Goal: Task Accomplishment & Management: Complete application form

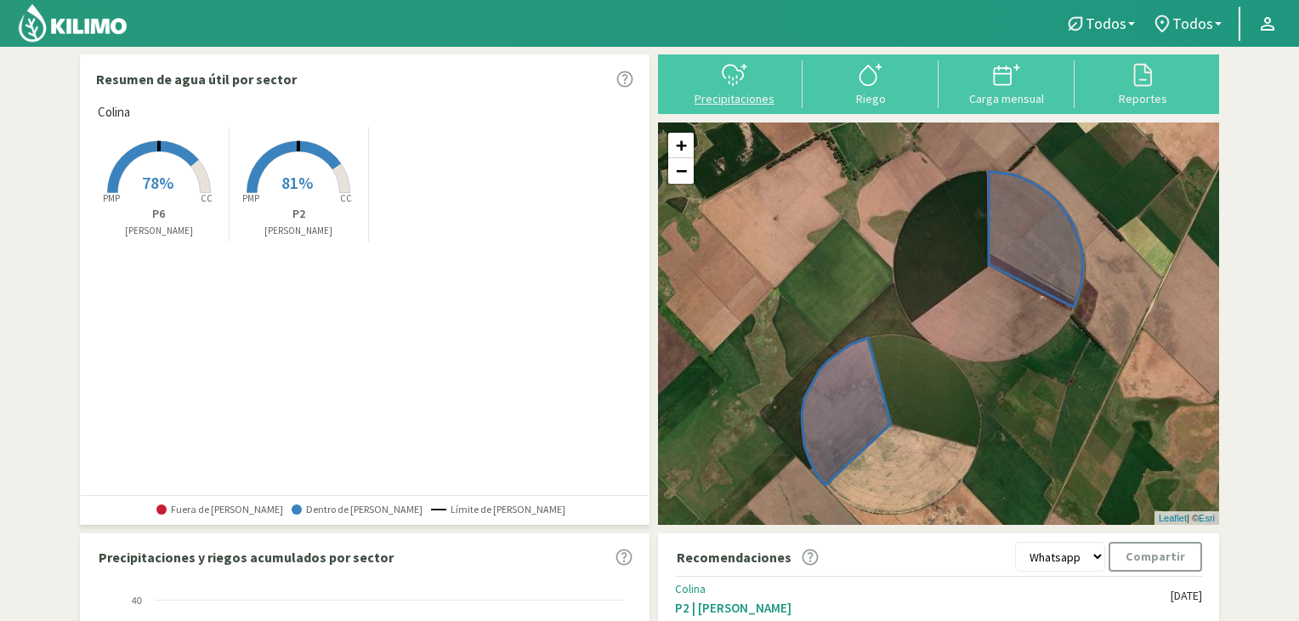
click at [734, 82] on icon at bounding box center [734, 74] width 27 height 27
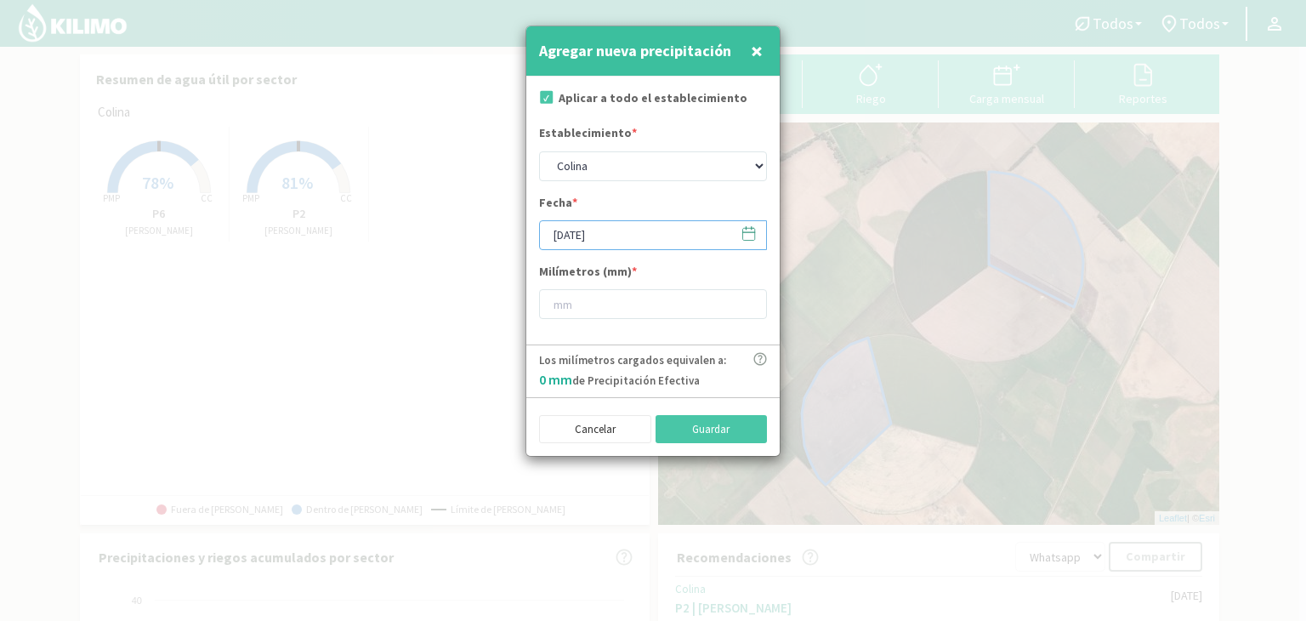
click at [561, 241] on input "[DATE]" at bounding box center [653, 235] width 228 height 30
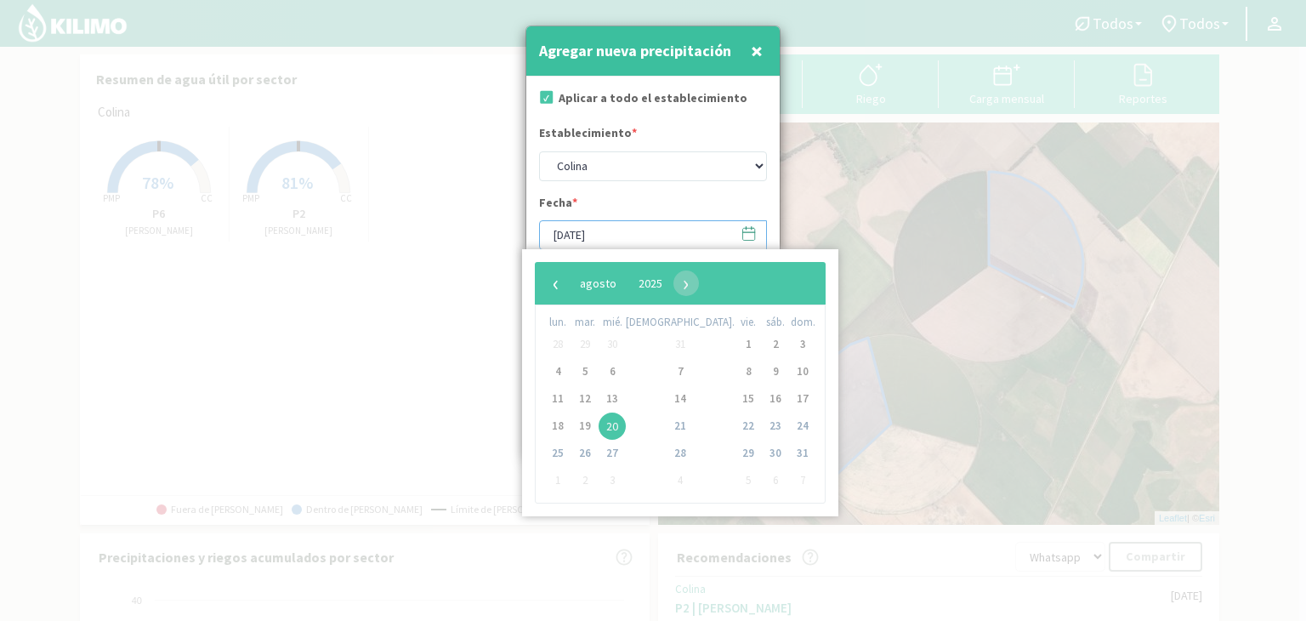
click at [633, 228] on input "[DATE]" at bounding box center [653, 235] width 228 height 30
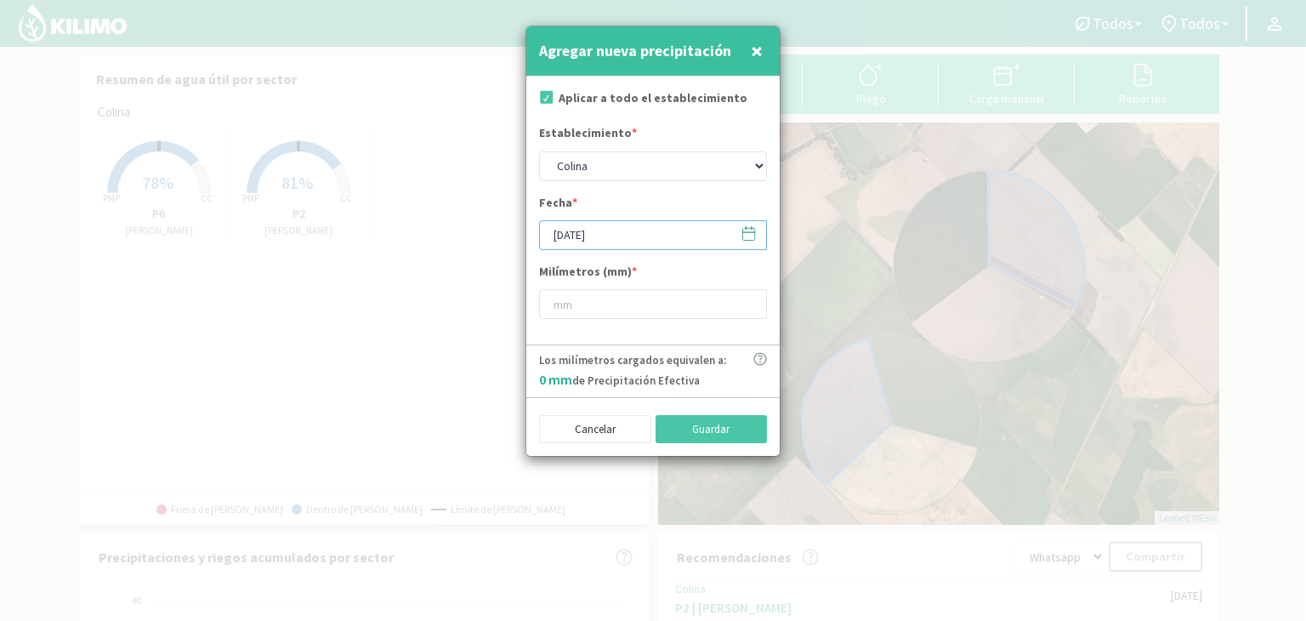
type input "[DATE]"
click at [621, 294] on input "number" at bounding box center [653, 304] width 228 height 30
type input "10"
click at [704, 436] on button "Guardar" at bounding box center [711, 429] width 112 height 29
type input "[DATE]"
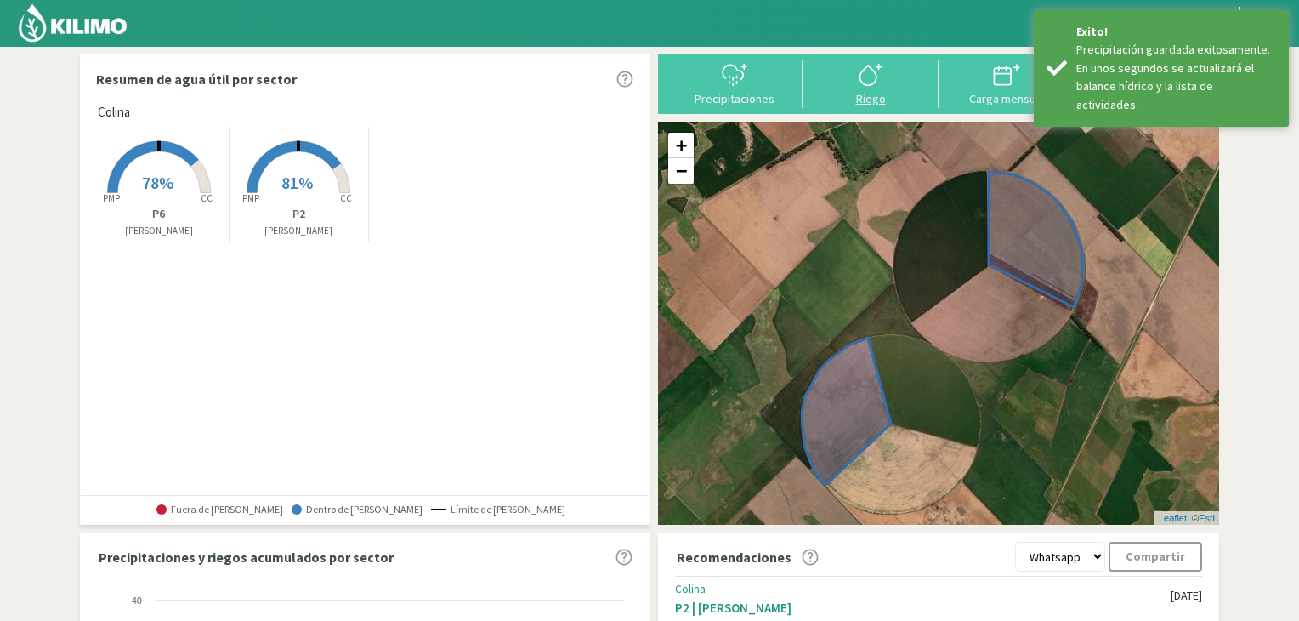
click at [867, 82] on icon at bounding box center [870, 74] width 27 height 27
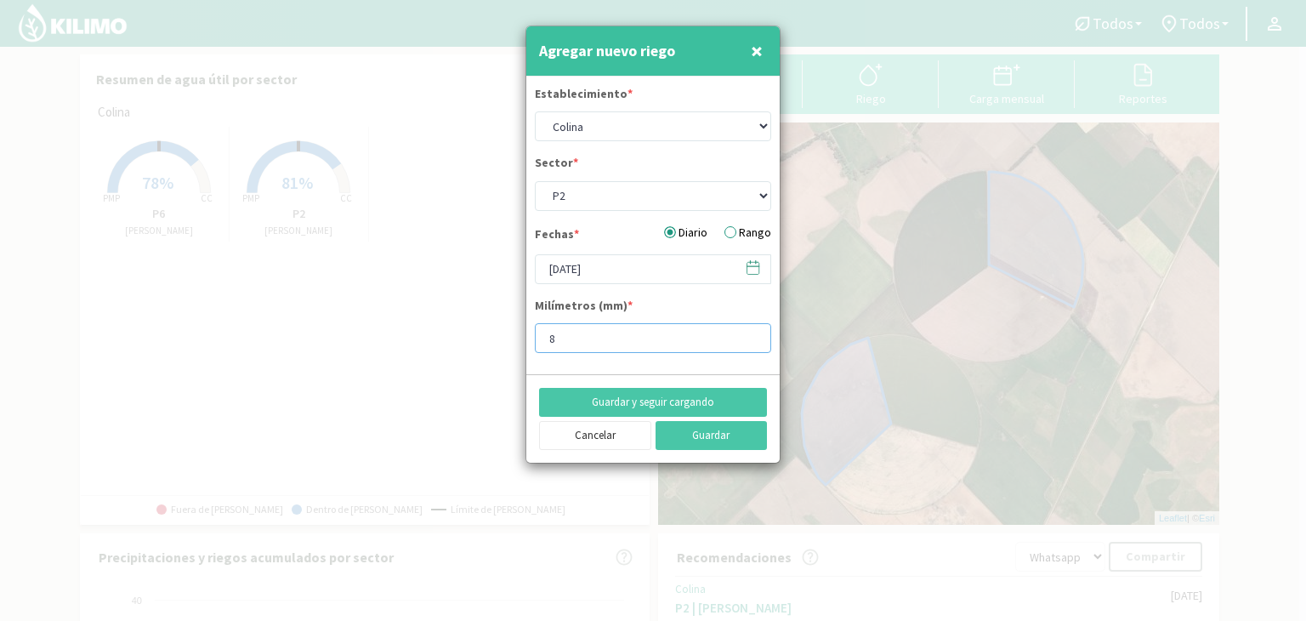
drag, startPoint x: 573, startPoint y: 334, endPoint x: 524, endPoint y: 343, distance: 49.3
click at [525, 343] on div "Agregar nuevo riego × Establecimiento * Colina Sector * P2 P6 Fechas * Diario R…" at bounding box center [652, 245] width 255 height 438
type input "15"
click at [555, 271] on input "[DATE]" at bounding box center [653, 269] width 236 height 30
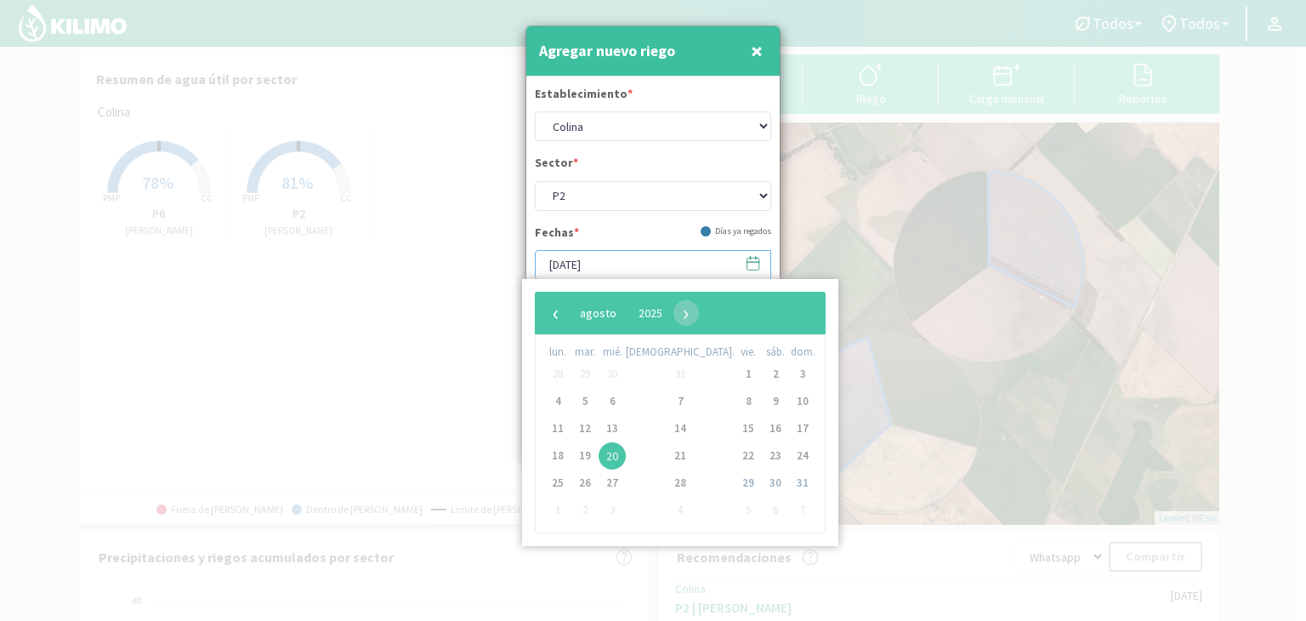
type input "[DATE]"
click at [623, 235] on div "Fechas * [PERSON_NAME] ya regados" at bounding box center [653, 237] width 236 height 26
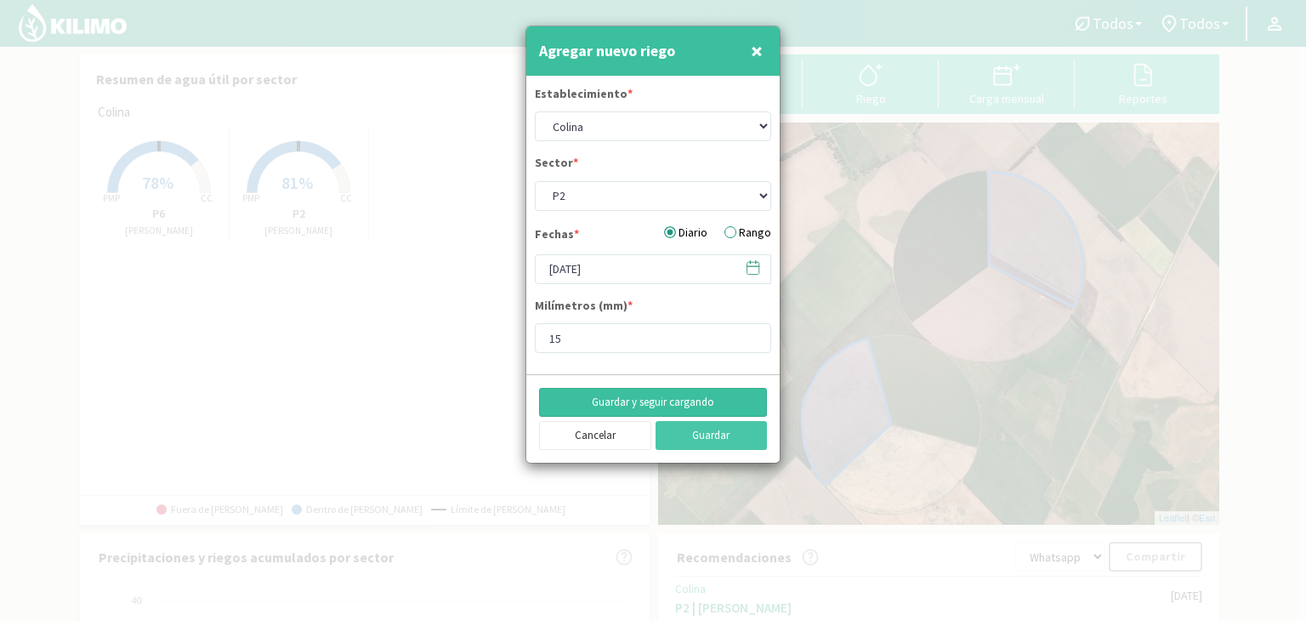
click at [661, 404] on button "Guardar y seguir cargando" at bounding box center [653, 402] width 228 height 29
click at [581, 191] on select "P2 P6" at bounding box center [653, 196] width 236 height 30
select select "1: Object"
click at [535, 181] on select "P2 P6" at bounding box center [653, 196] width 236 height 30
drag, startPoint x: 581, startPoint y: 344, endPoint x: 508, endPoint y: 347, distance: 72.3
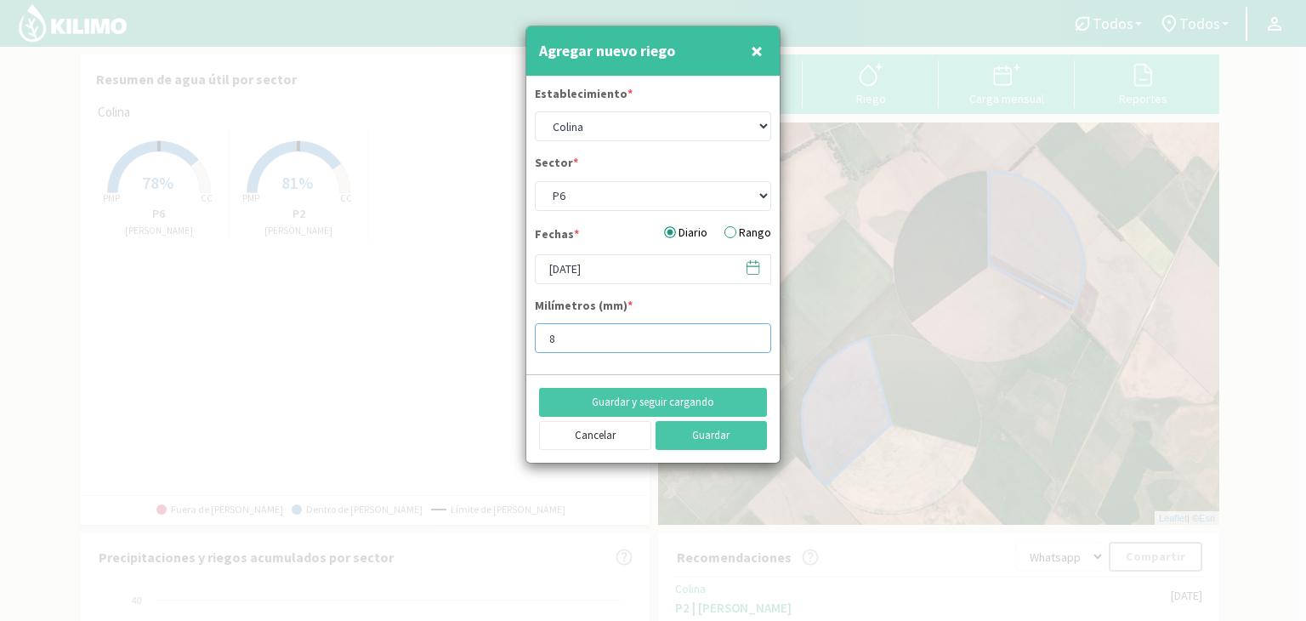
click at [508, 347] on div "Agregar nuevo riego × Establecimiento * Colina Sector * P2 P6 Fechas * Diario R…" at bounding box center [653, 310] width 1306 height 621
type input "15"
click at [697, 434] on button "Guardar" at bounding box center [711, 435] width 112 height 29
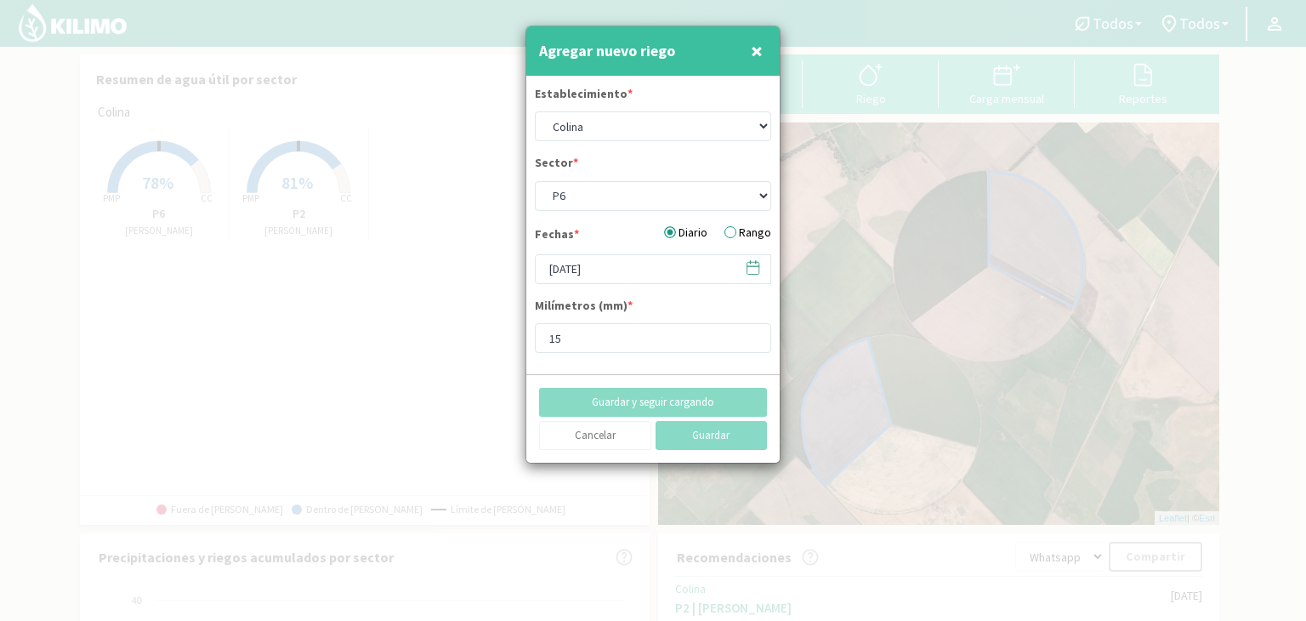
select select "0: Object"
type input "[DATE]"
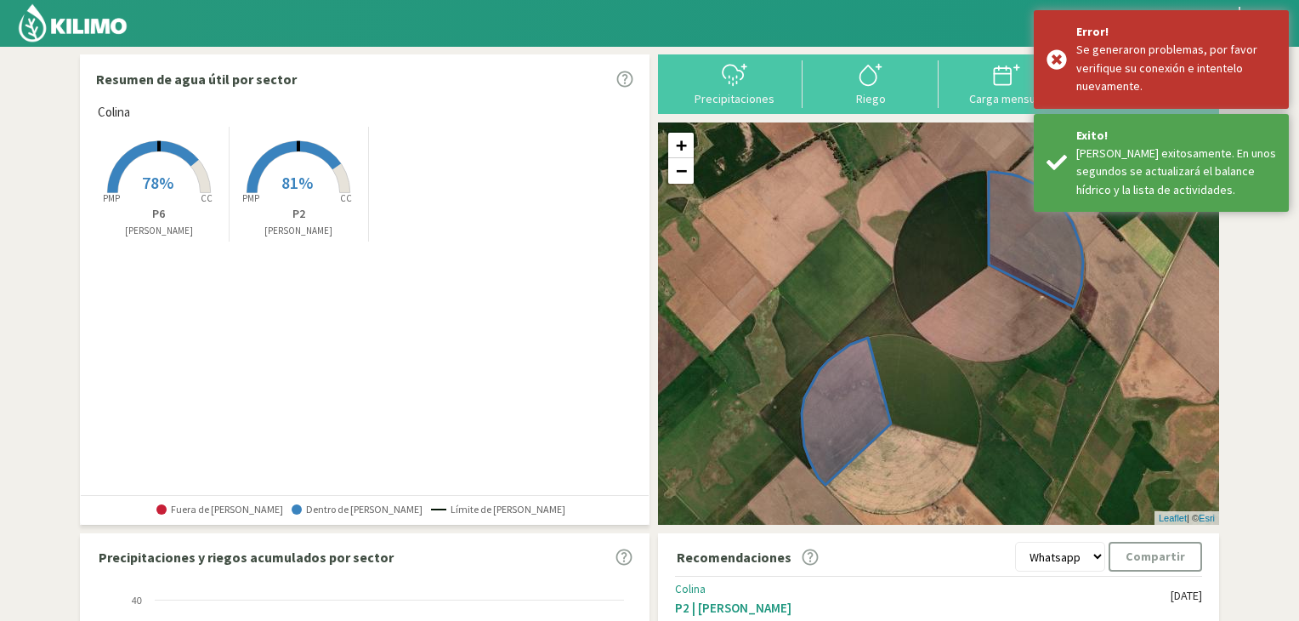
click at [297, 169] on rect at bounding box center [298, 195] width 136 height 136
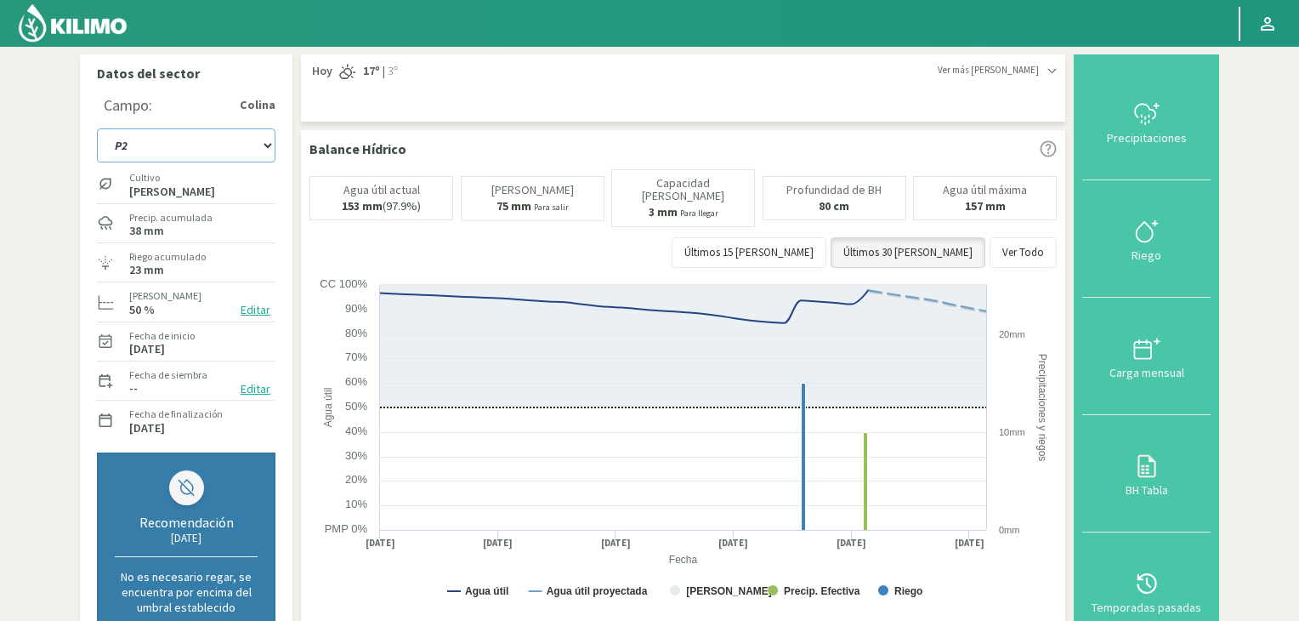
click at [146, 150] on select "P2 P6" at bounding box center [186, 145] width 179 height 34
click at [97, 128] on select "P2 P6" at bounding box center [186, 145] width 179 height 34
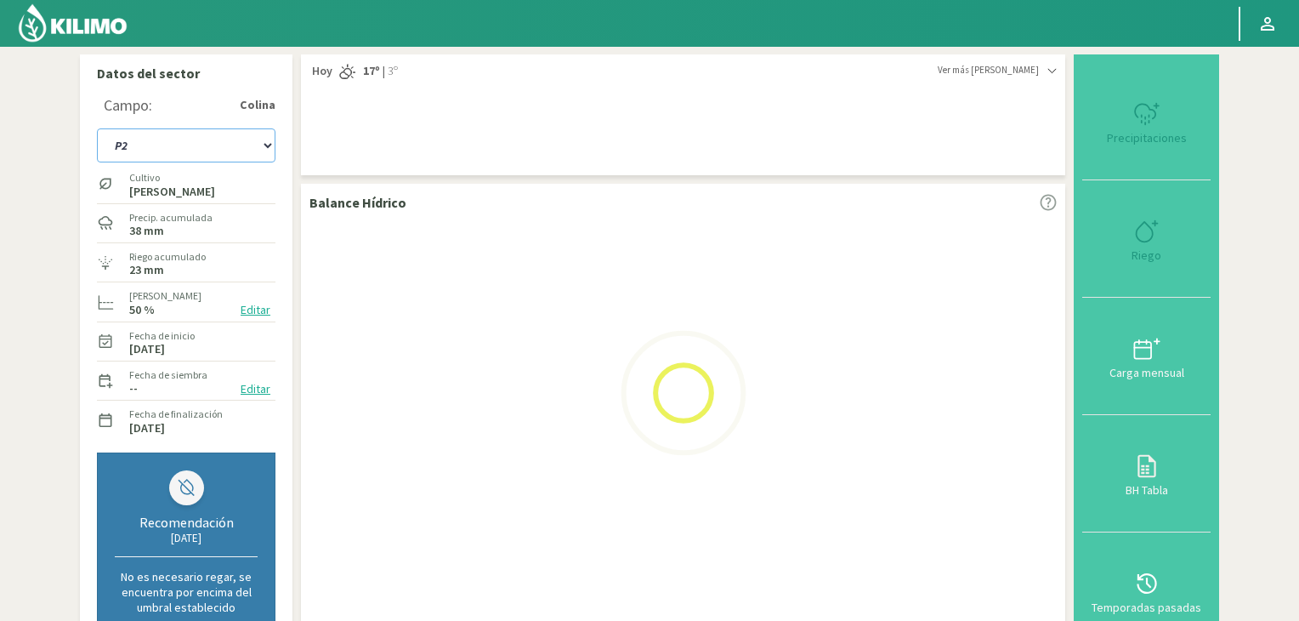
select select "3: Object"
